Goal: Use online tool/utility: Utilize a website feature to perform a specific function

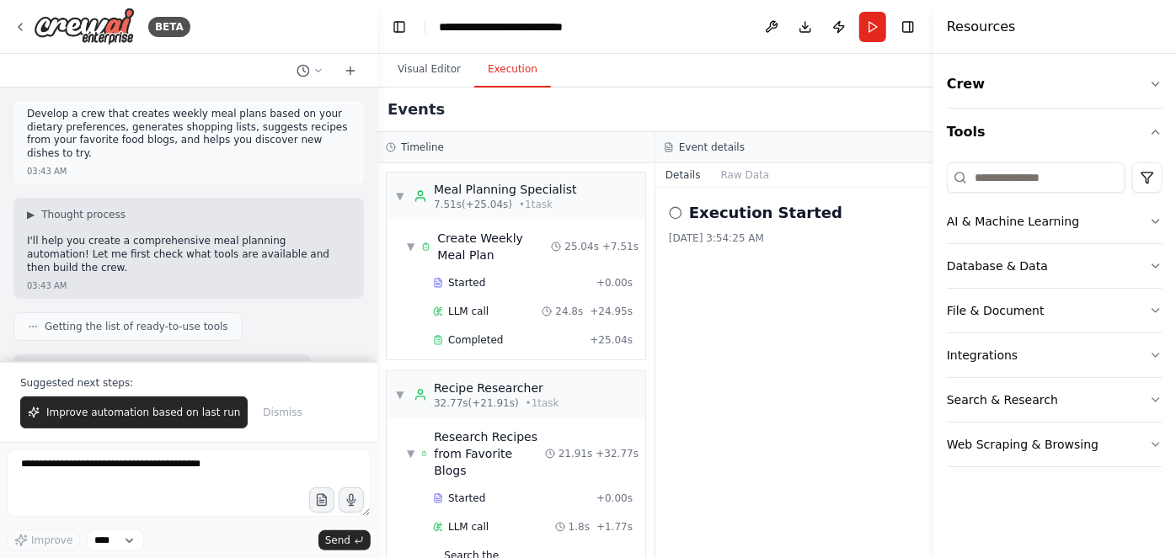
scroll to position [548, 0]
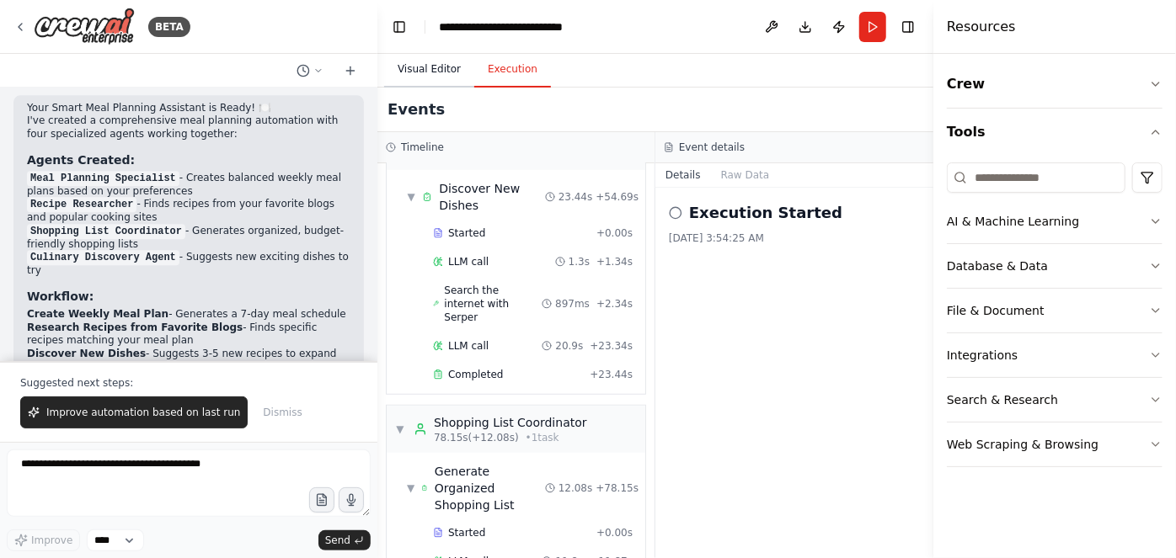
click at [433, 67] on button "Visual Editor" at bounding box center [429, 69] width 90 height 35
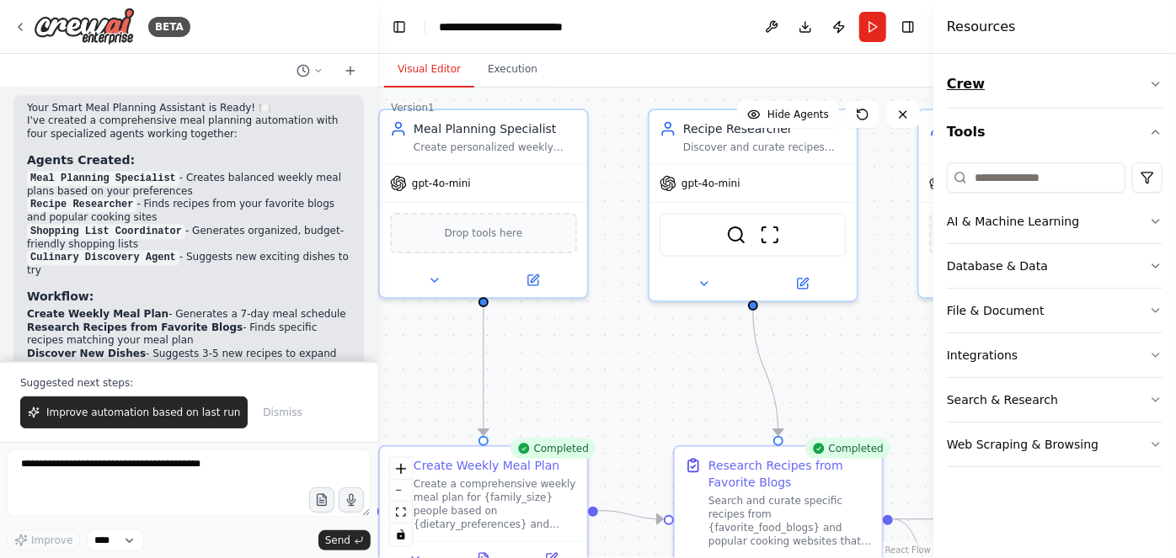
click at [1159, 90] on icon "button" at bounding box center [1155, 83] width 13 height 13
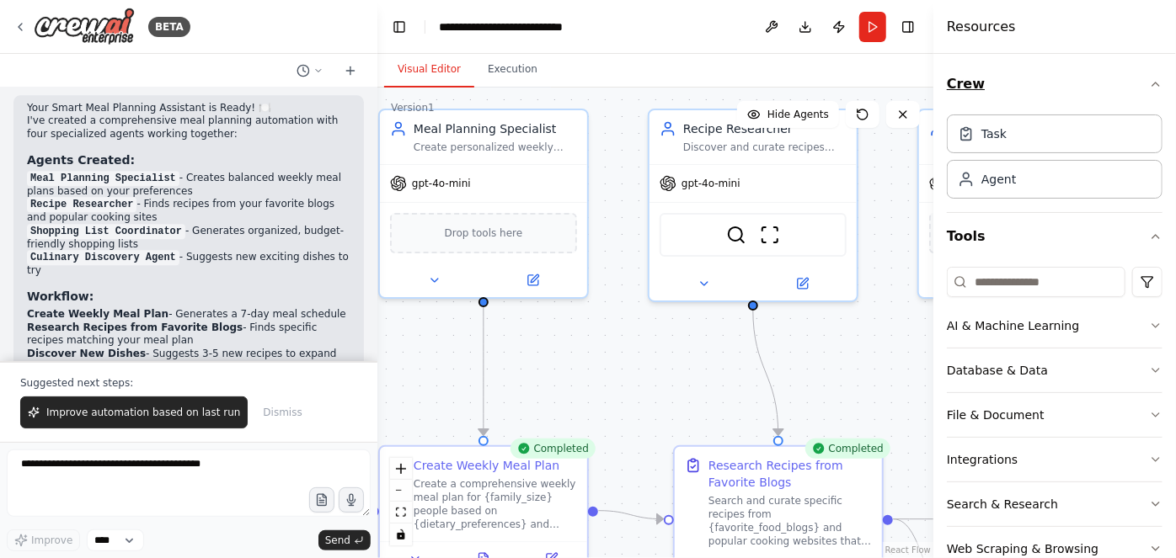
click at [1152, 84] on icon "button" at bounding box center [1155, 84] width 7 height 3
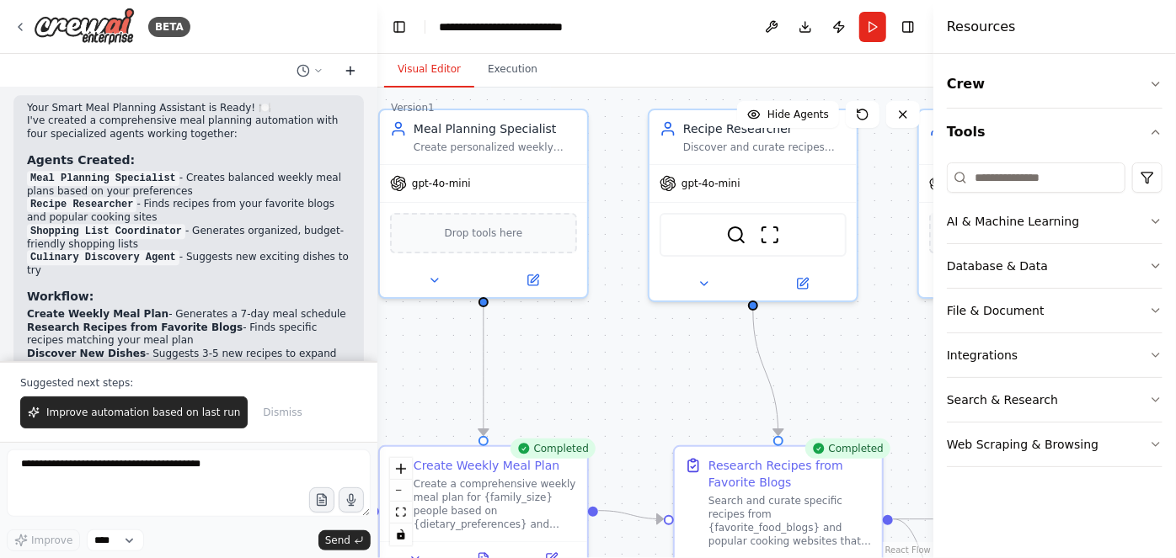
click at [352, 71] on icon at bounding box center [350, 70] width 13 height 13
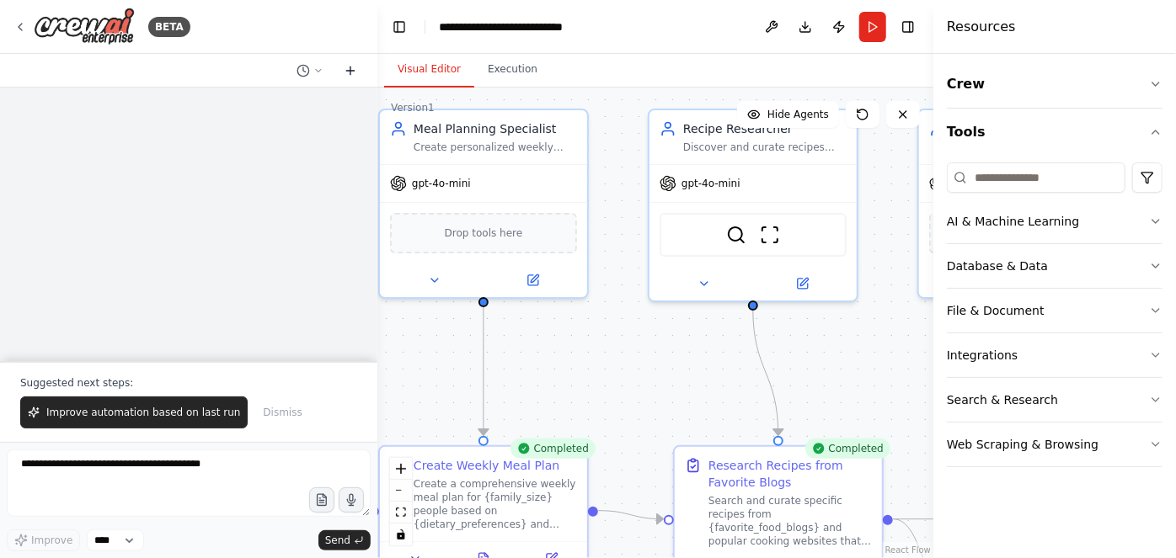
scroll to position [0, 0]
click at [267, 177] on div at bounding box center [188, 225] width 377 height 274
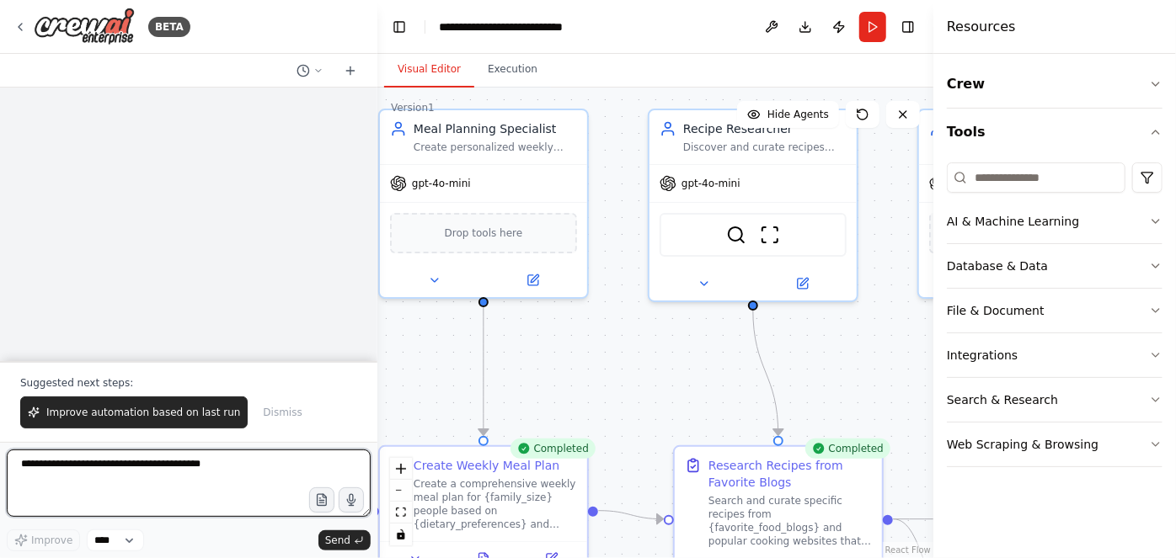
click at [155, 481] on textarea at bounding box center [189, 483] width 364 height 67
type textarea "**********"
